Goal: Find specific page/section: Find specific page/section

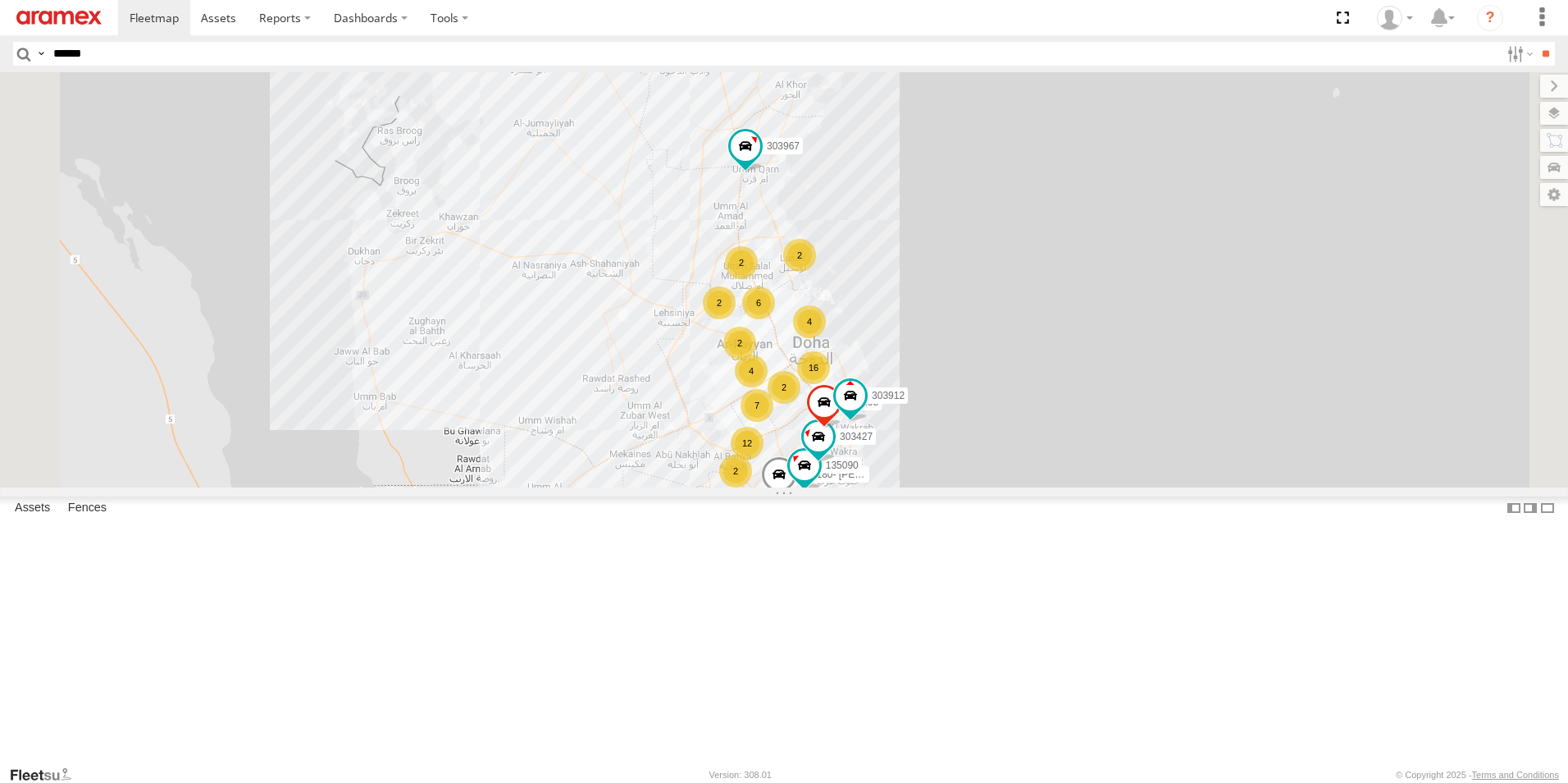
type input "******"
click at [1536, 42] on input "**" at bounding box center [1546, 54] width 19 height 24
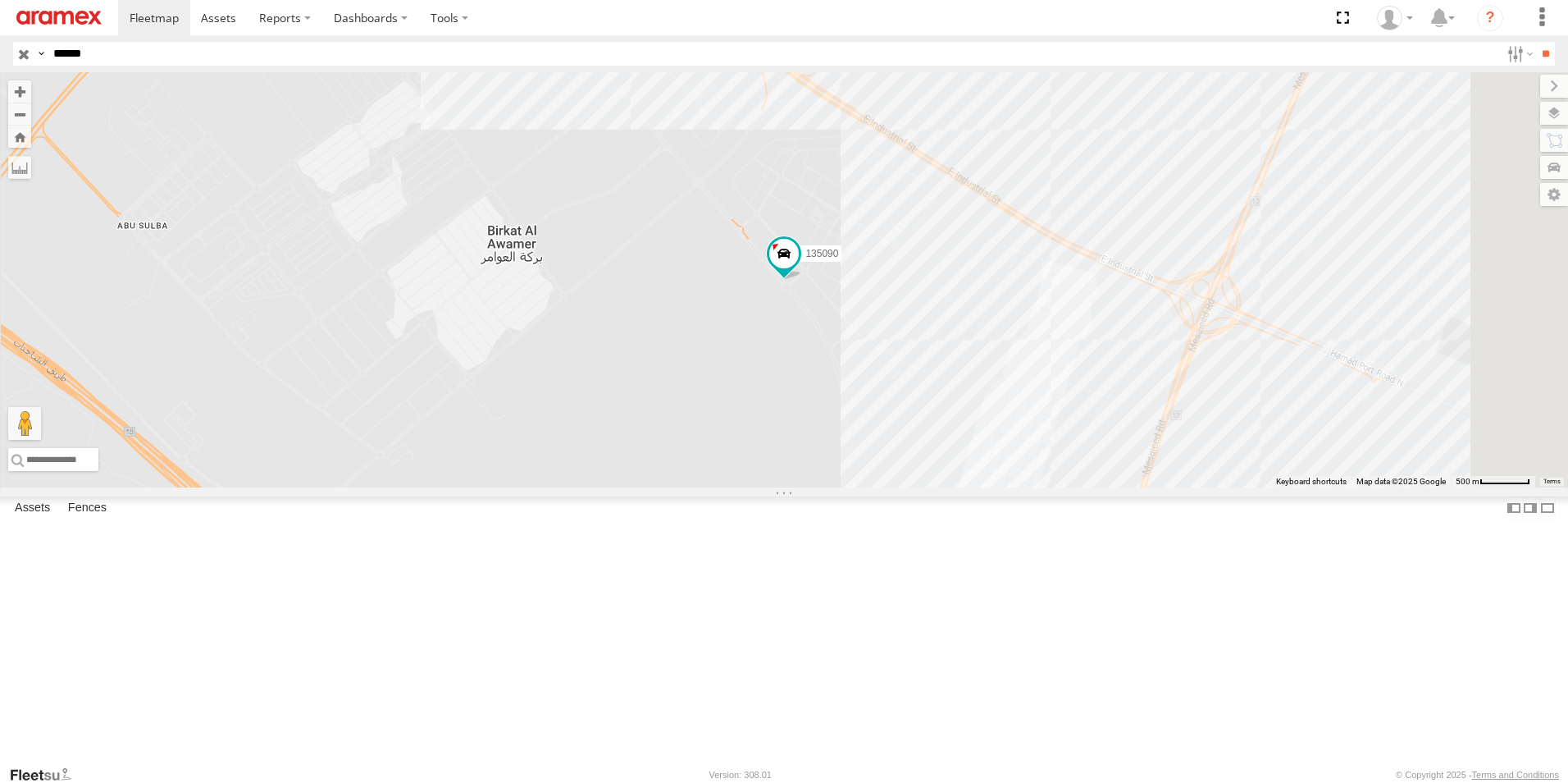
click at [619, 47] on input "******" at bounding box center [772, 54] width 1453 height 24
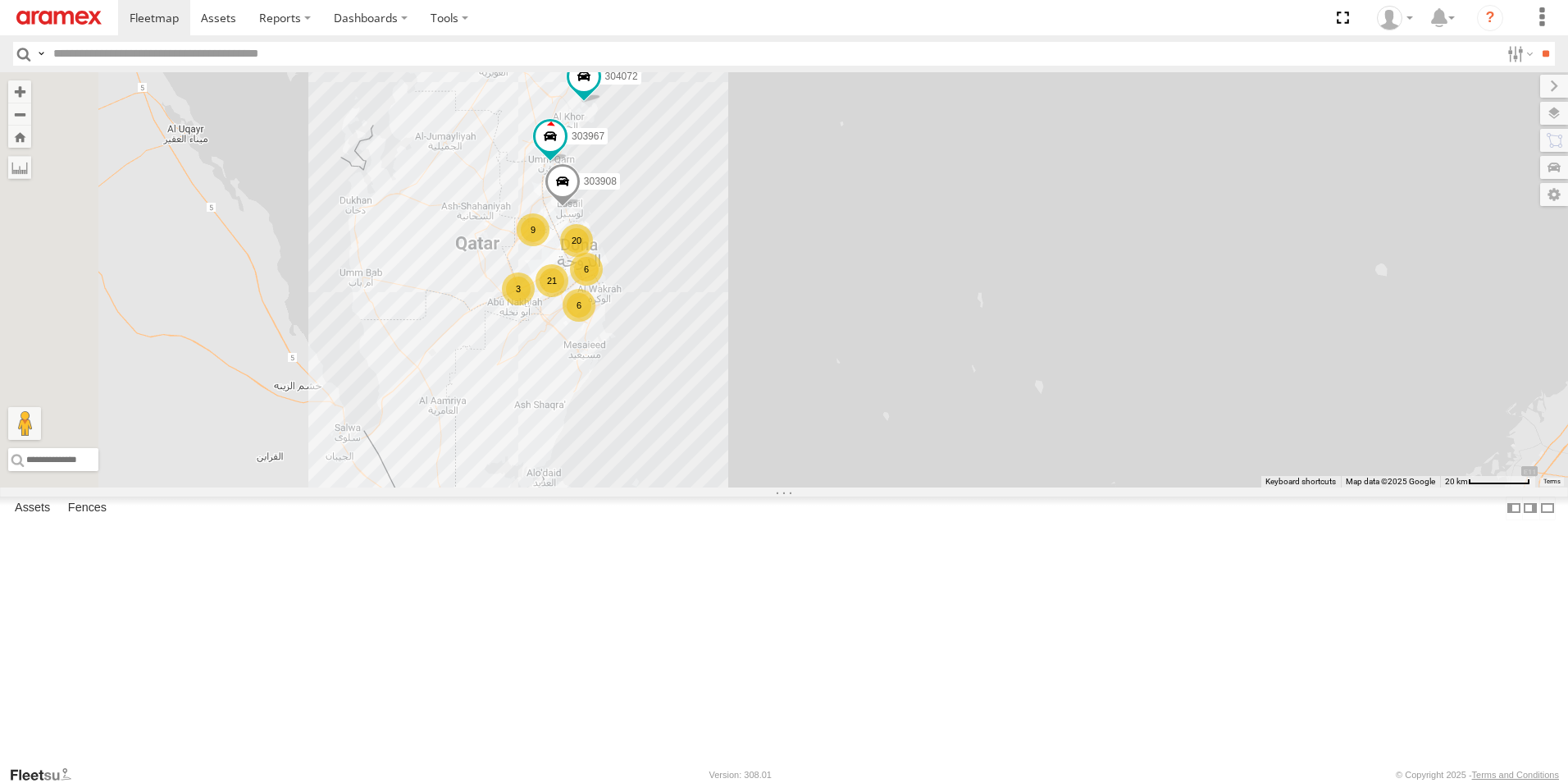
scroll to position [2397, 0]
